Goal: Information Seeking & Learning: Learn about a topic

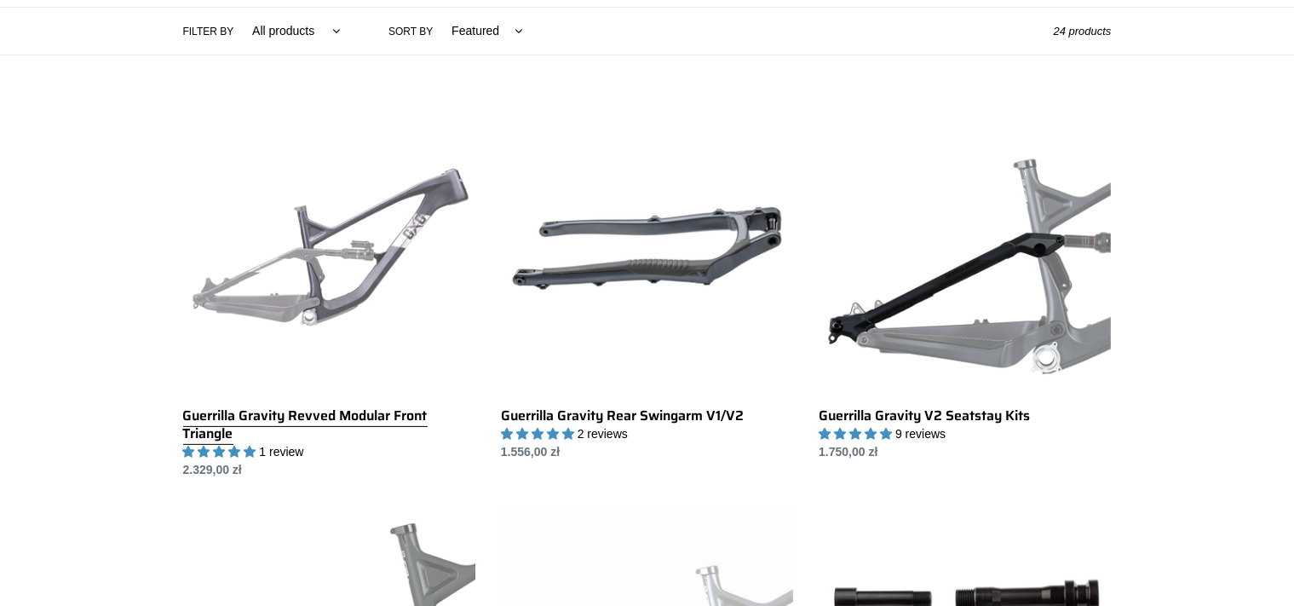
scroll to position [450, 0]
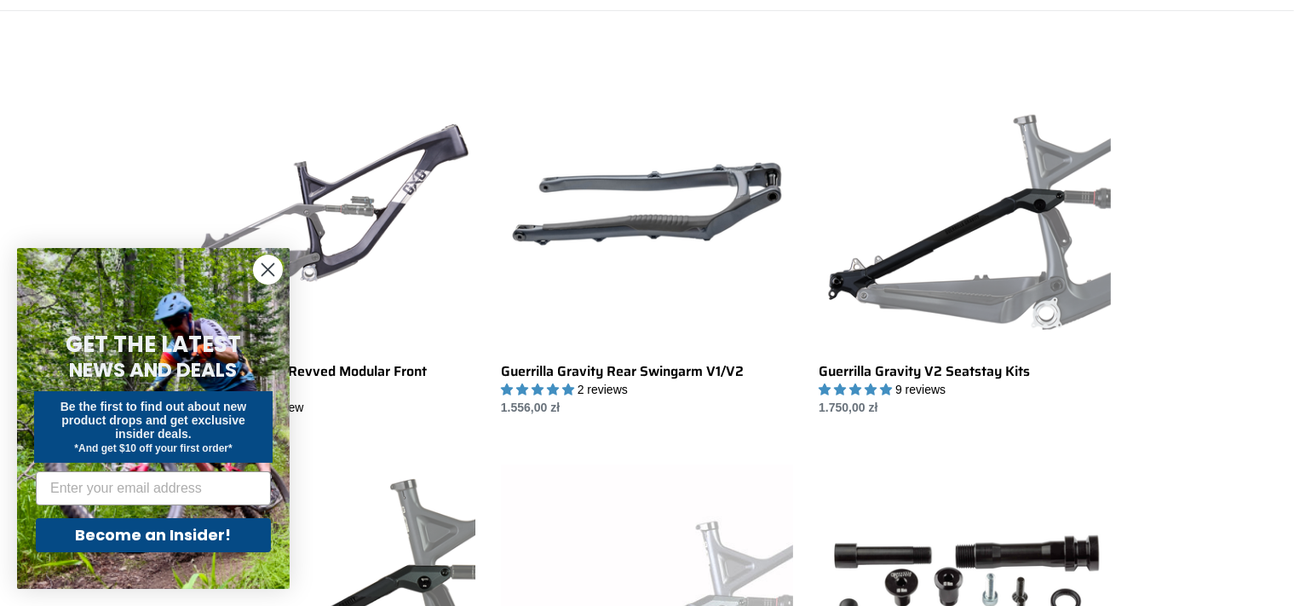
click at [274, 270] on circle "Close dialog" at bounding box center [268, 269] width 28 height 28
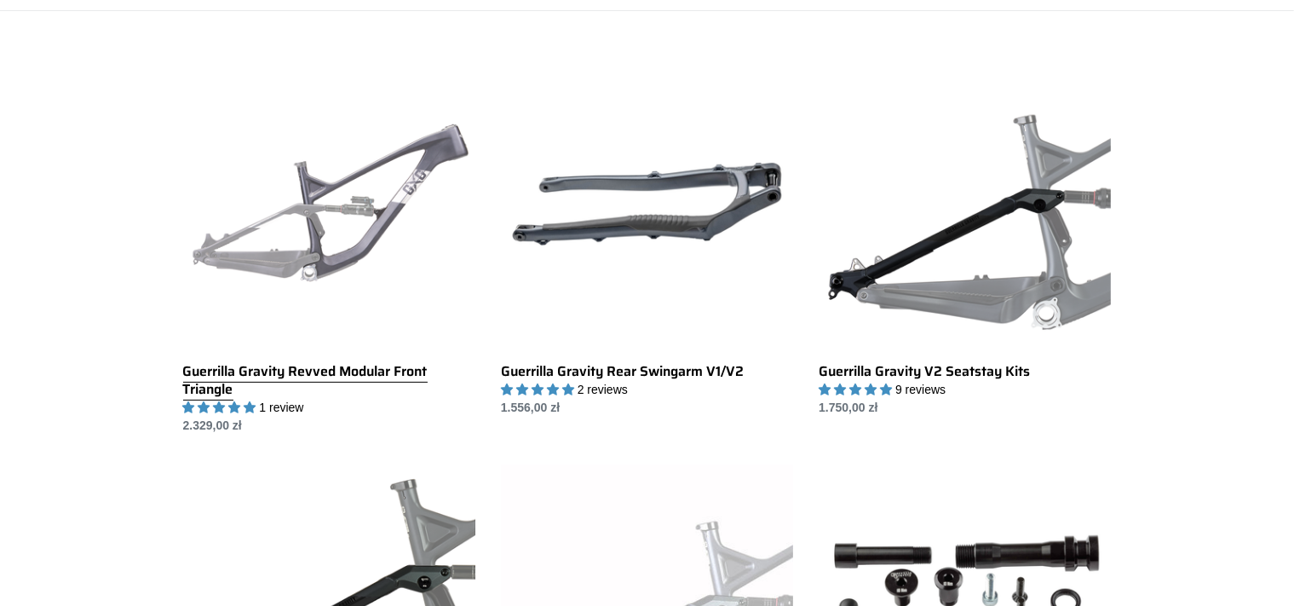
click at [277, 396] on link "Guerrilla Gravity Revved Modular Front Triangle" at bounding box center [329, 246] width 292 height 376
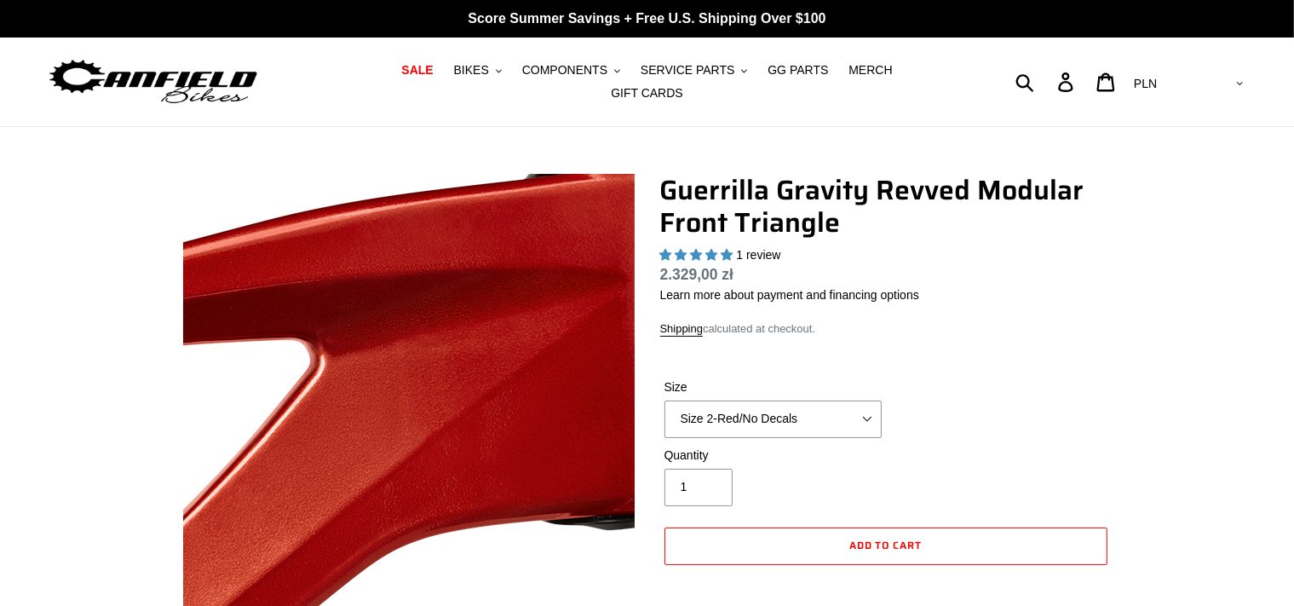
select select "highest-rating"
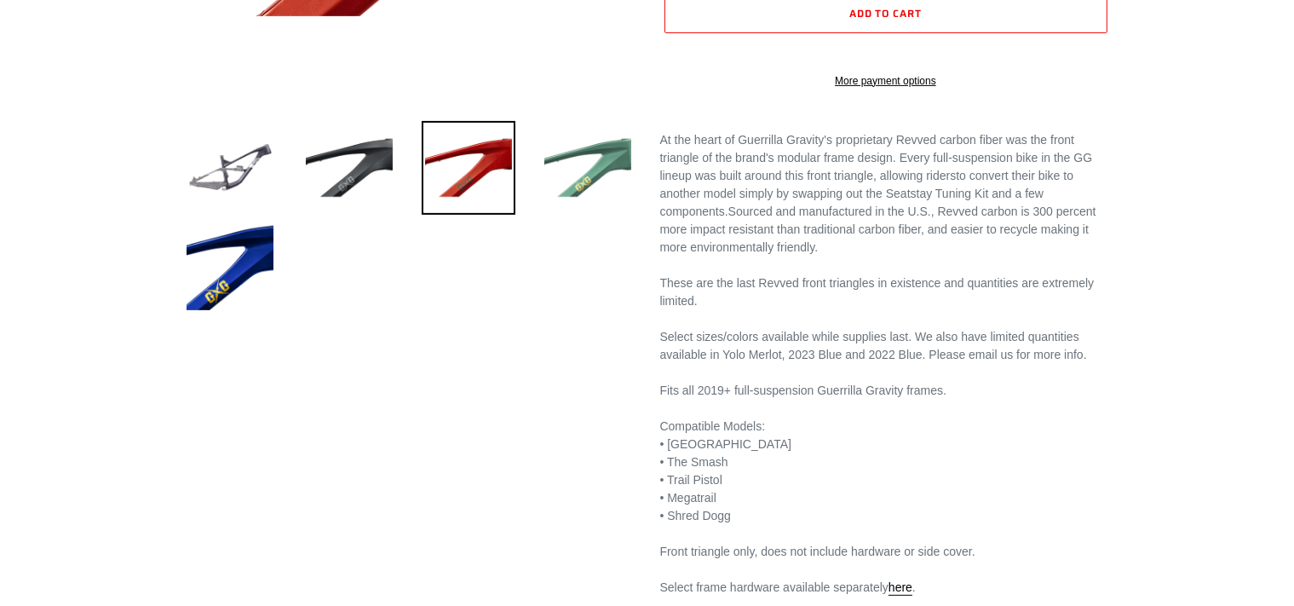
scroll to position [629, 0]
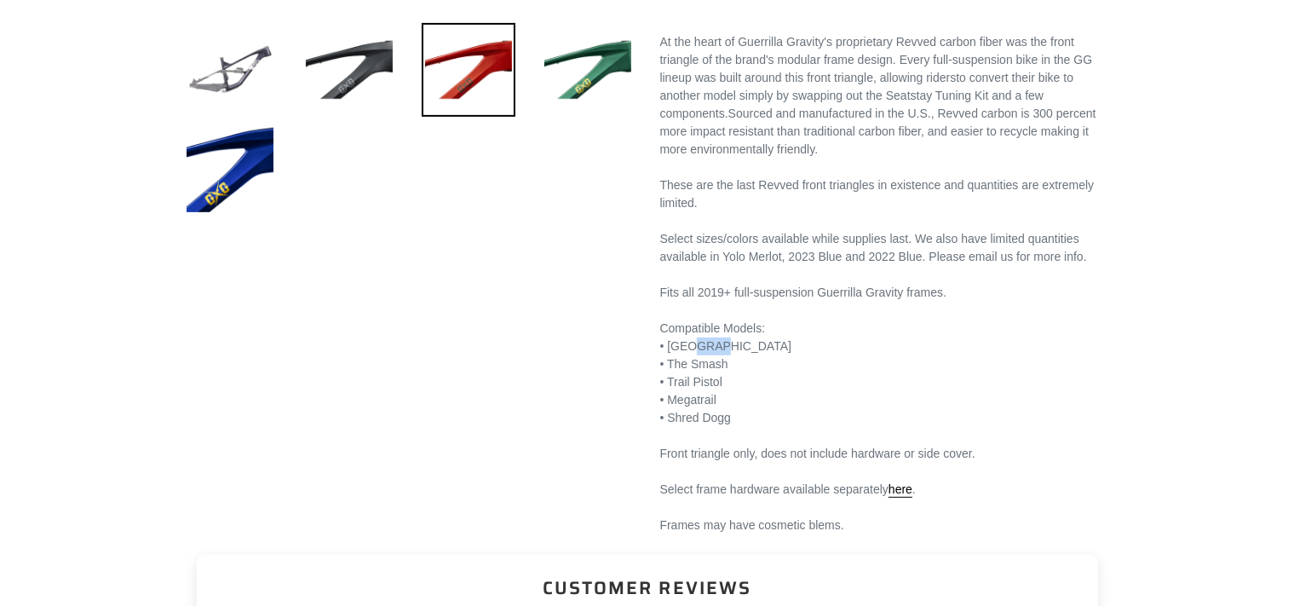
drag, startPoint x: 731, startPoint y: 356, endPoint x: 696, endPoint y: 354, distance: 35.0
click at [696, 354] on div "• Gnarvana" at bounding box center [885, 346] width 451 height 18
click at [824, 337] on div "Compatible Models:" at bounding box center [885, 328] width 451 height 18
drag, startPoint x: 902, startPoint y: 301, endPoint x: 819, endPoint y: 301, distance: 82.6
click at [819, 301] on div "Fits all 2019+ full-suspension Guerrilla Gravity frames." at bounding box center [885, 293] width 451 height 18
